Goal: Task Accomplishment & Management: Use online tool/utility

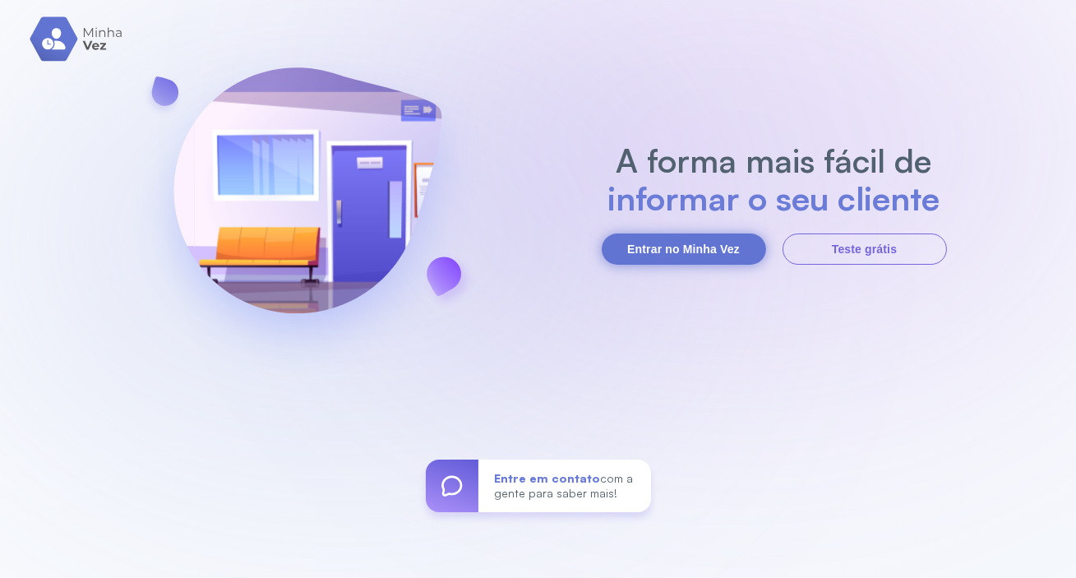
click at [699, 234] on button "Entrar no Minha Vez" at bounding box center [684, 248] width 164 height 31
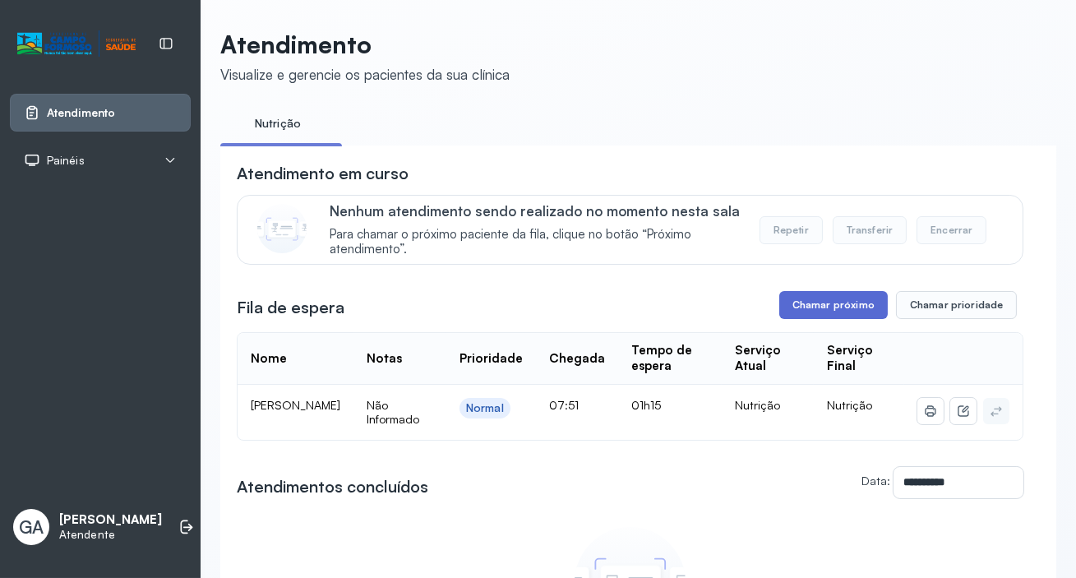
click at [835, 311] on button "Chamar próximo" at bounding box center [833, 305] width 108 height 28
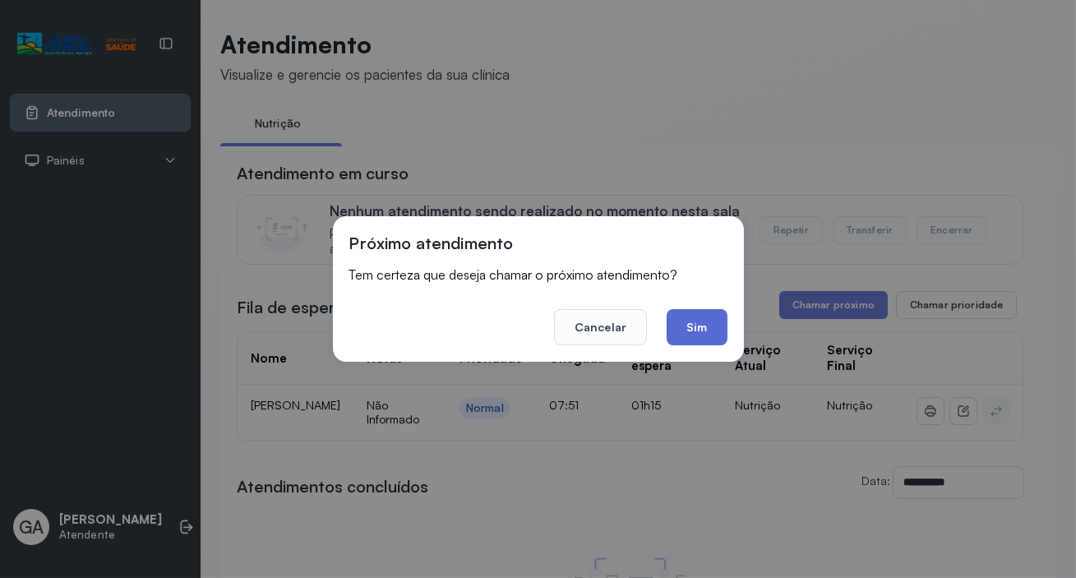
click at [678, 330] on button "Sim" at bounding box center [696, 327] width 60 height 36
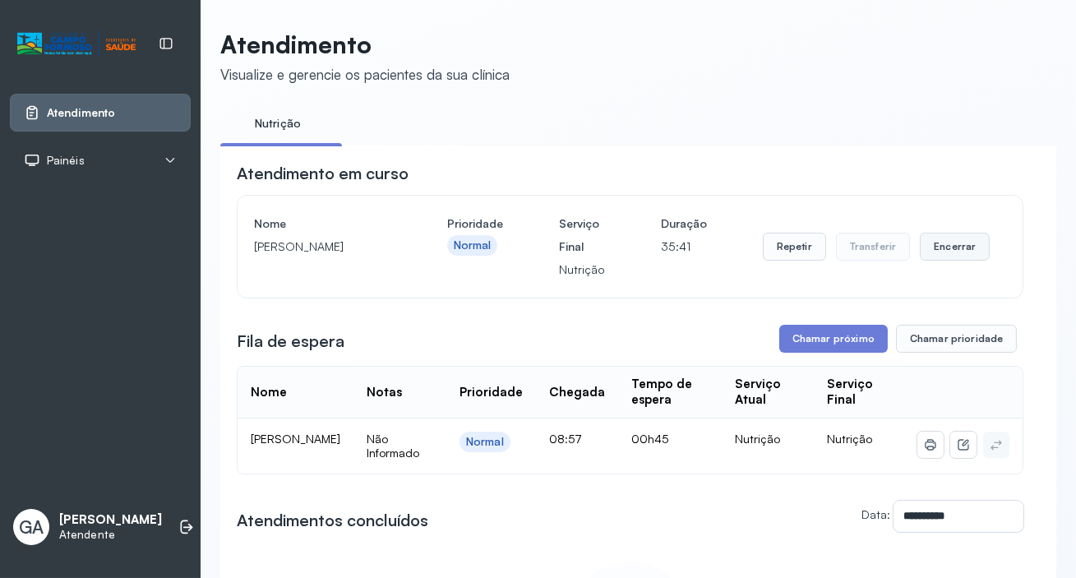
click at [947, 247] on button "Encerrar" at bounding box center [955, 247] width 70 height 28
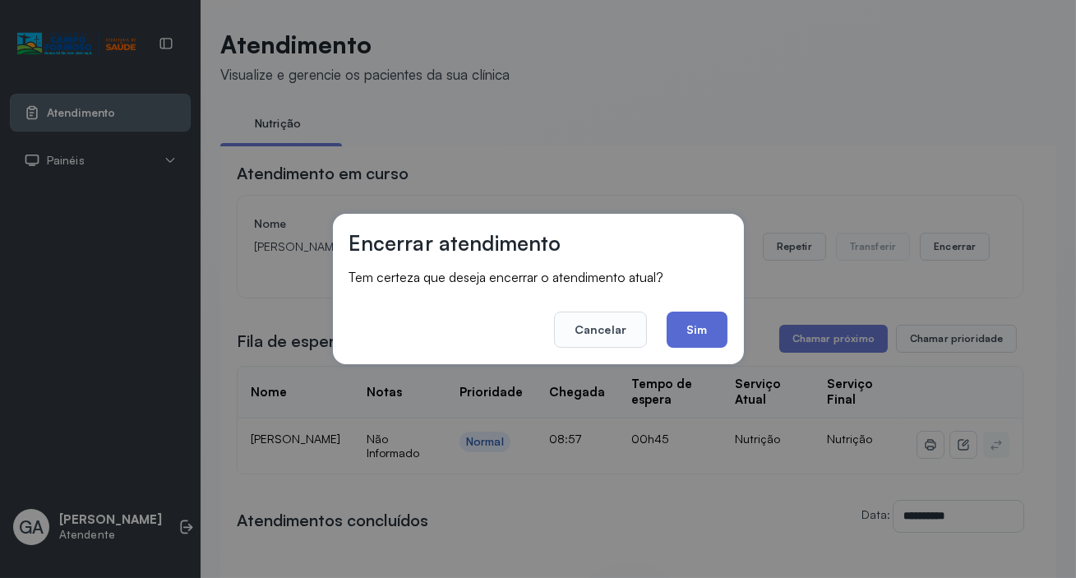
click at [720, 325] on button "Sim" at bounding box center [696, 329] width 60 height 36
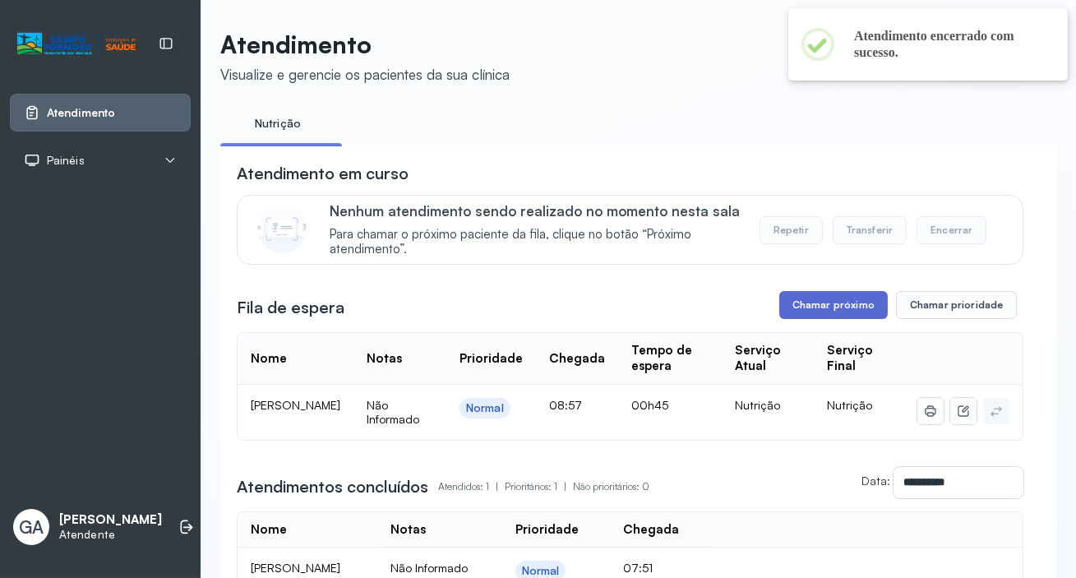
click at [818, 312] on button "Chamar próximo" at bounding box center [833, 305] width 108 height 28
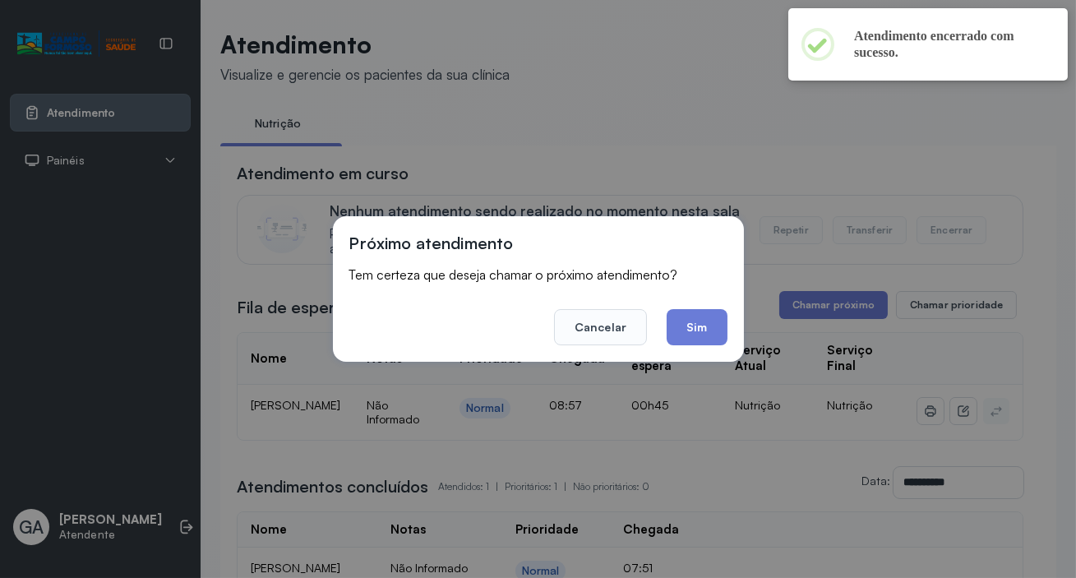
click at [724, 344] on footer "Cancelar Sim" at bounding box center [538, 315] width 378 height 59
click at [717, 329] on button "Sim" at bounding box center [696, 327] width 60 height 36
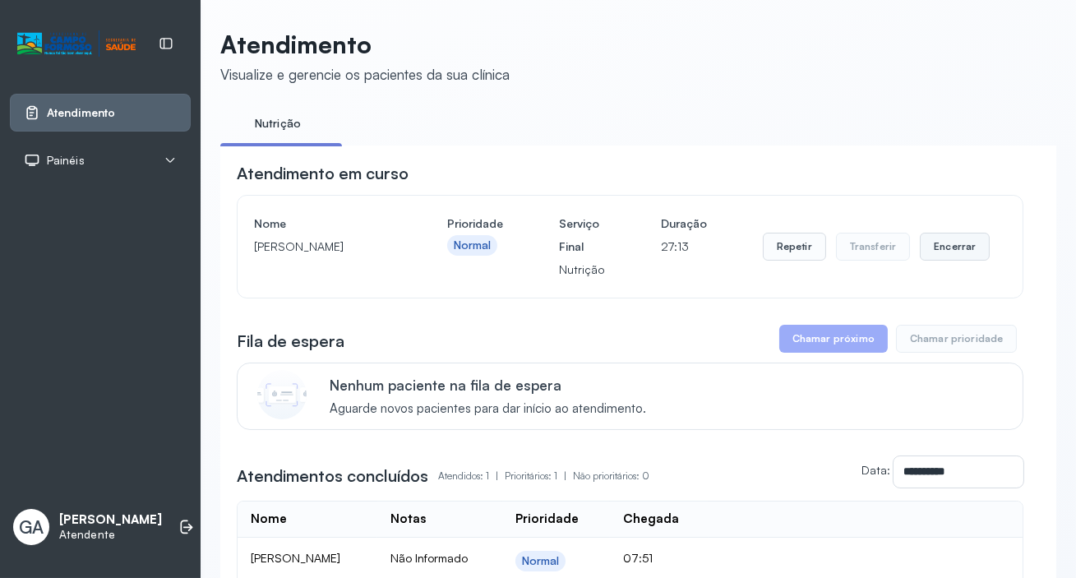
click at [950, 237] on button "Encerrar" at bounding box center [955, 247] width 70 height 28
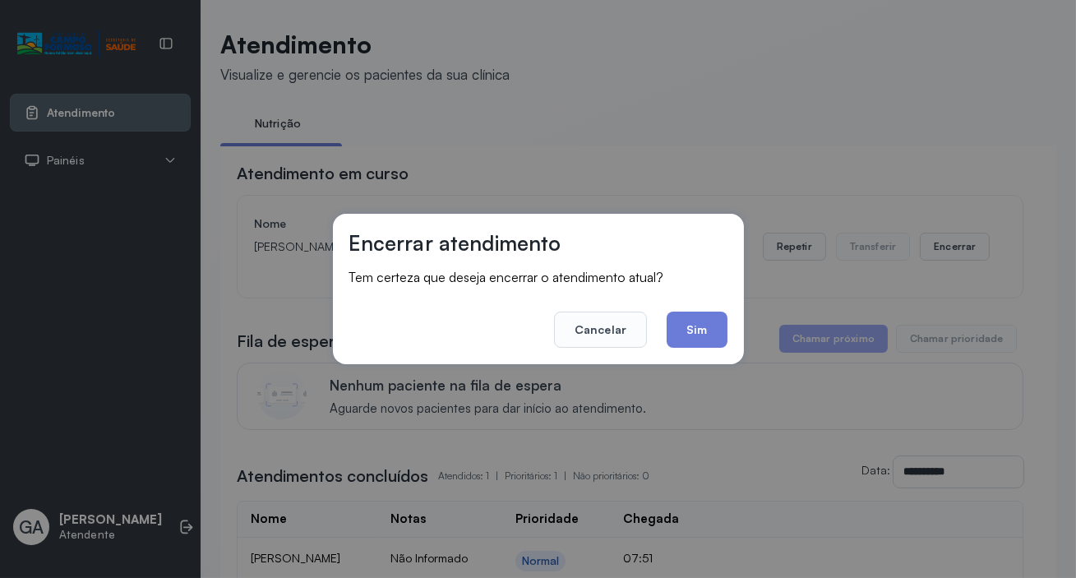
drag, startPoint x: 747, startPoint y: 329, endPoint x: 731, endPoint y: 330, distance: 16.5
click at [747, 330] on div "Encerrar atendimento Tem certeza que deseja encerrar o atendimento atual? Cance…" at bounding box center [538, 289] width 1076 height 578
click at [731, 330] on div "Encerrar atendimento Tem certeza que deseja encerrar o atendimento atual? Cance…" at bounding box center [538, 289] width 411 height 150
click at [720, 330] on button "Sim" at bounding box center [696, 329] width 60 height 36
